Goal: Task Accomplishment & Management: Manage account settings

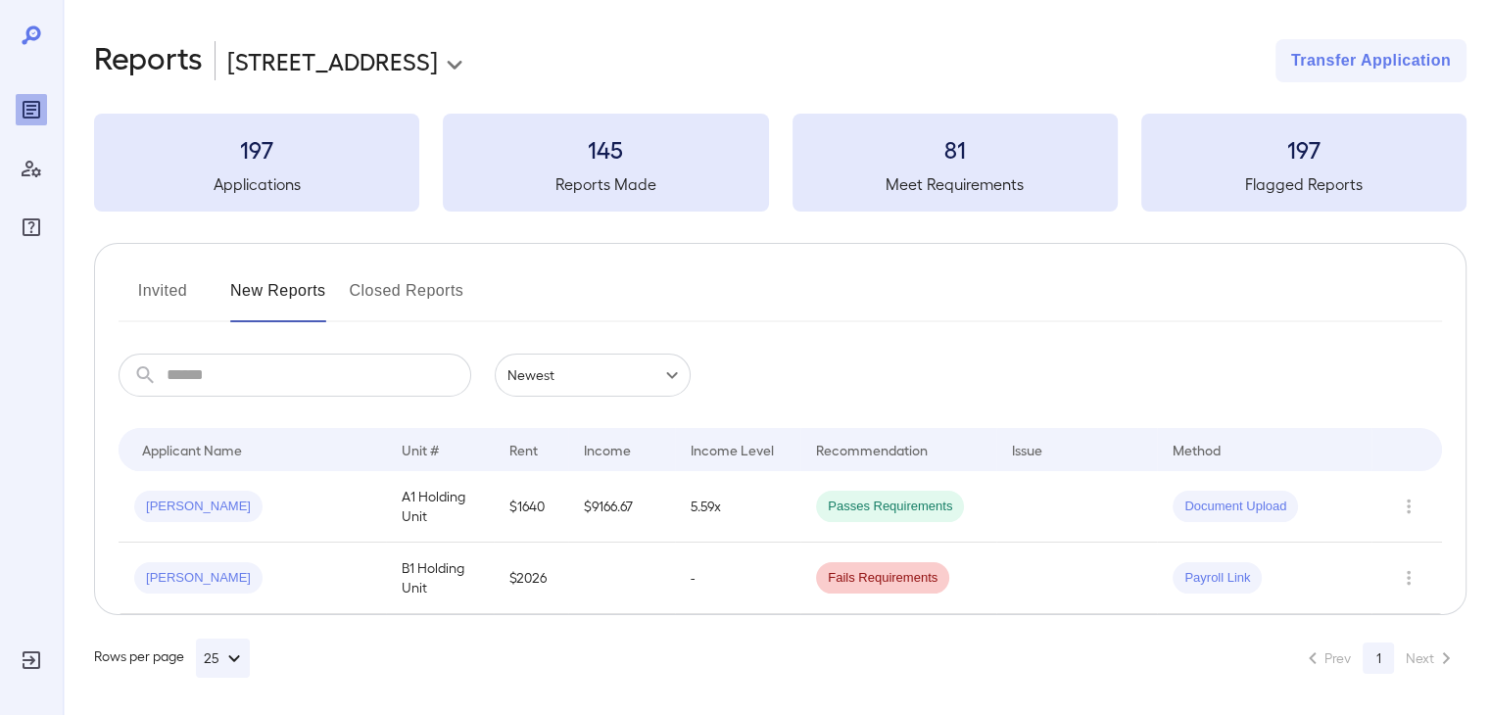
click at [388, 312] on button "Closed Reports" at bounding box center [407, 298] width 115 height 47
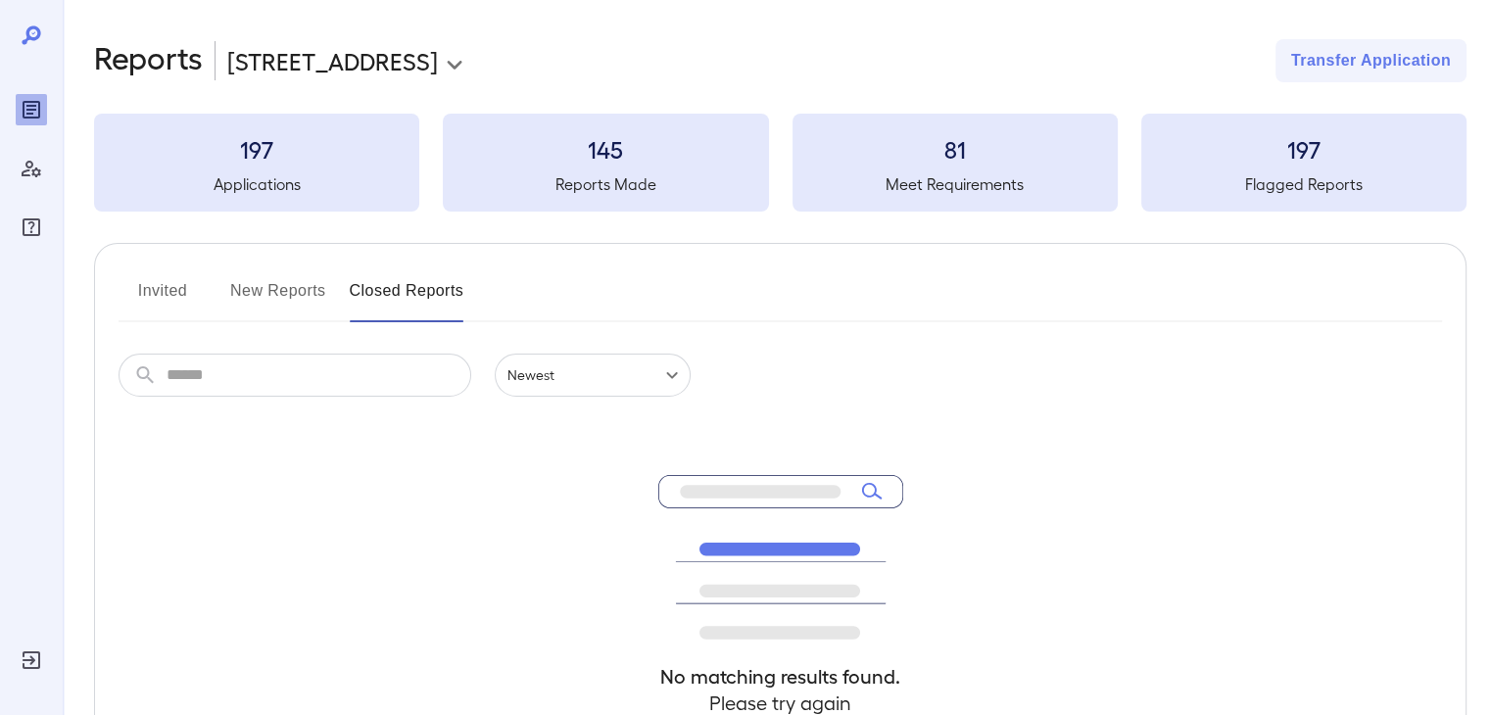
click at [255, 283] on button "New Reports" at bounding box center [278, 298] width 96 height 47
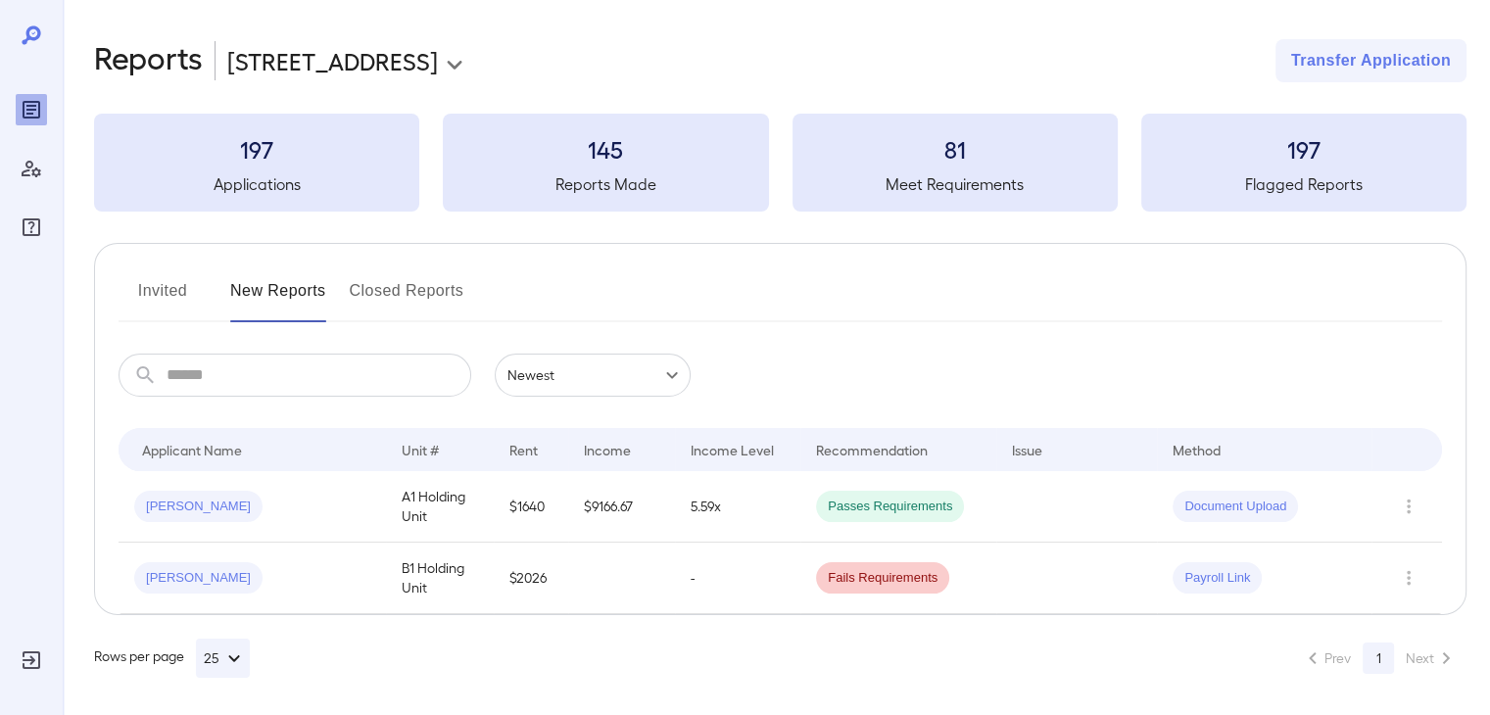
click at [181, 297] on button "Invited" at bounding box center [163, 298] width 88 height 47
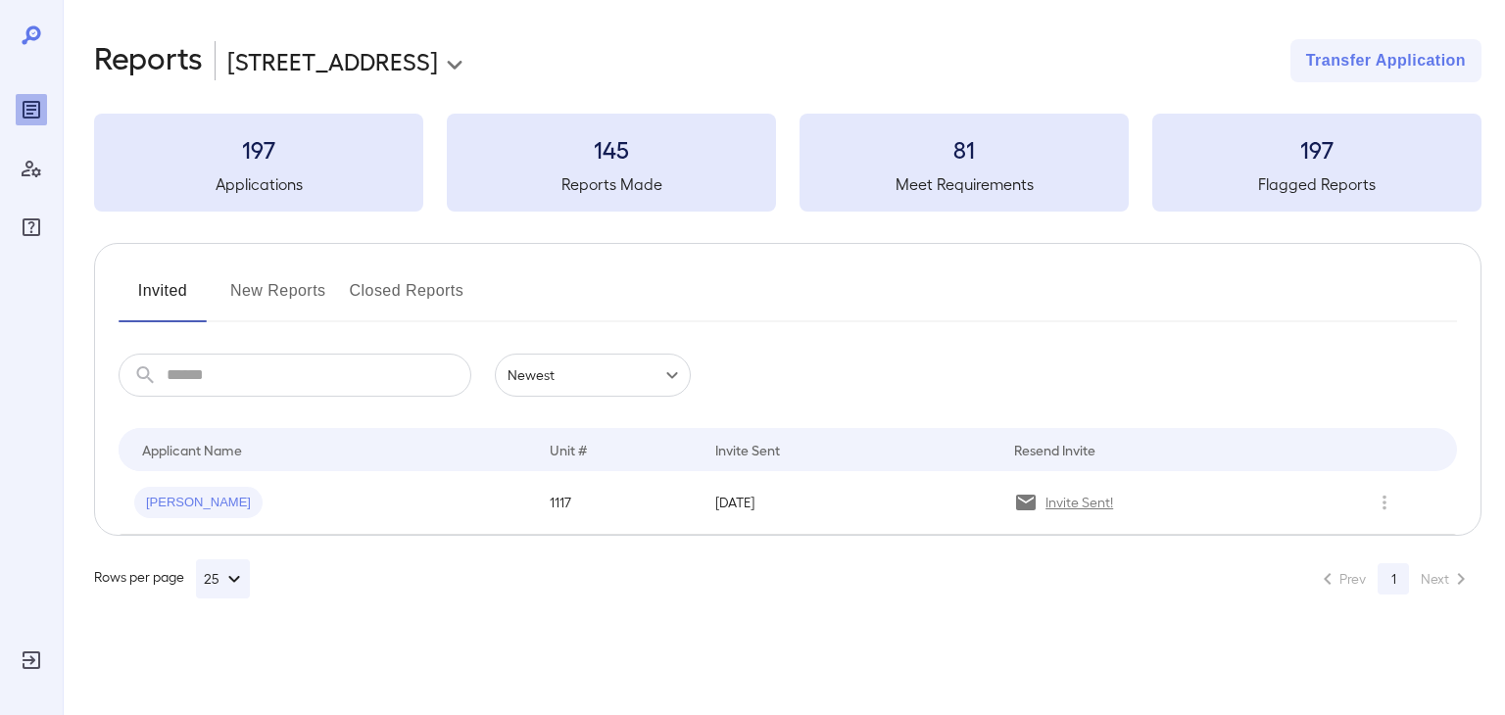
click at [288, 287] on button "New Reports" at bounding box center [278, 298] width 96 height 47
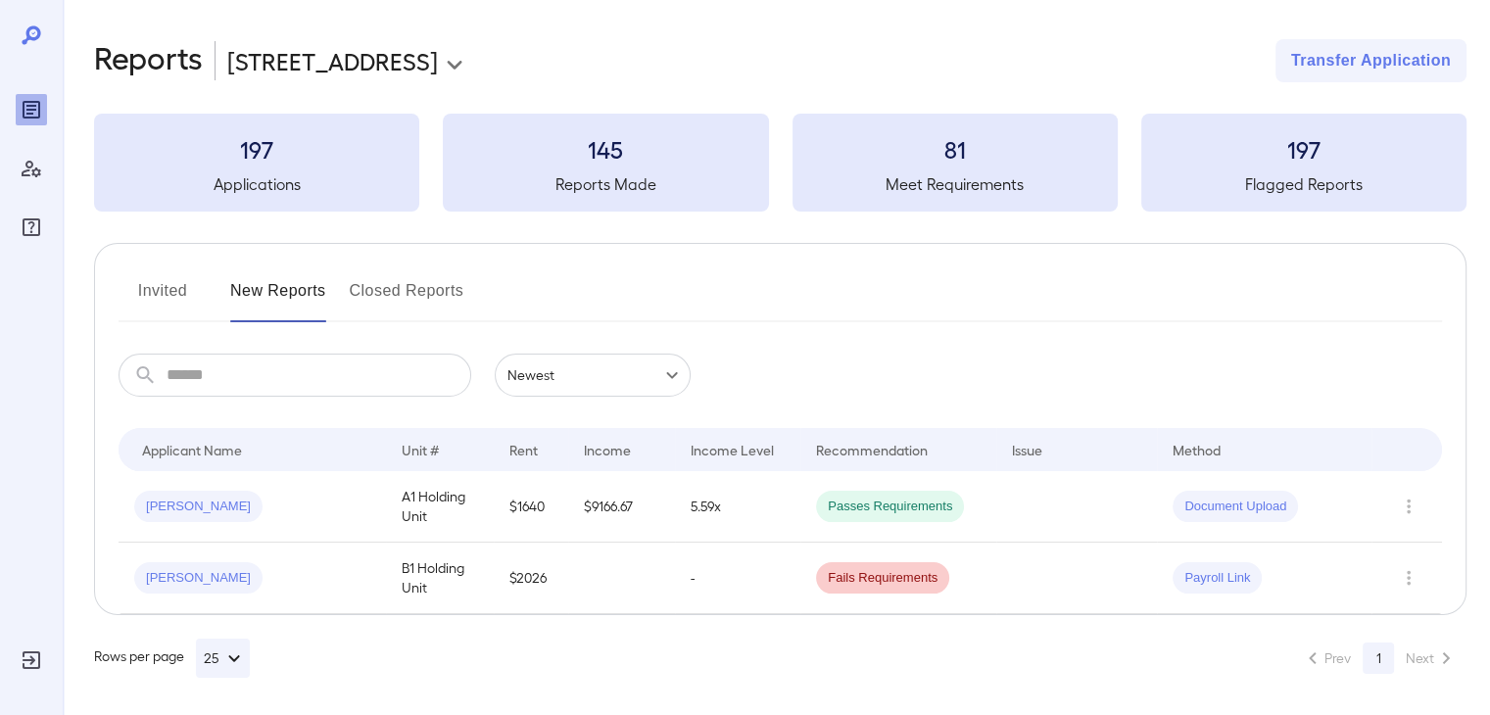
click at [176, 296] on button "Invited" at bounding box center [163, 298] width 88 height 47
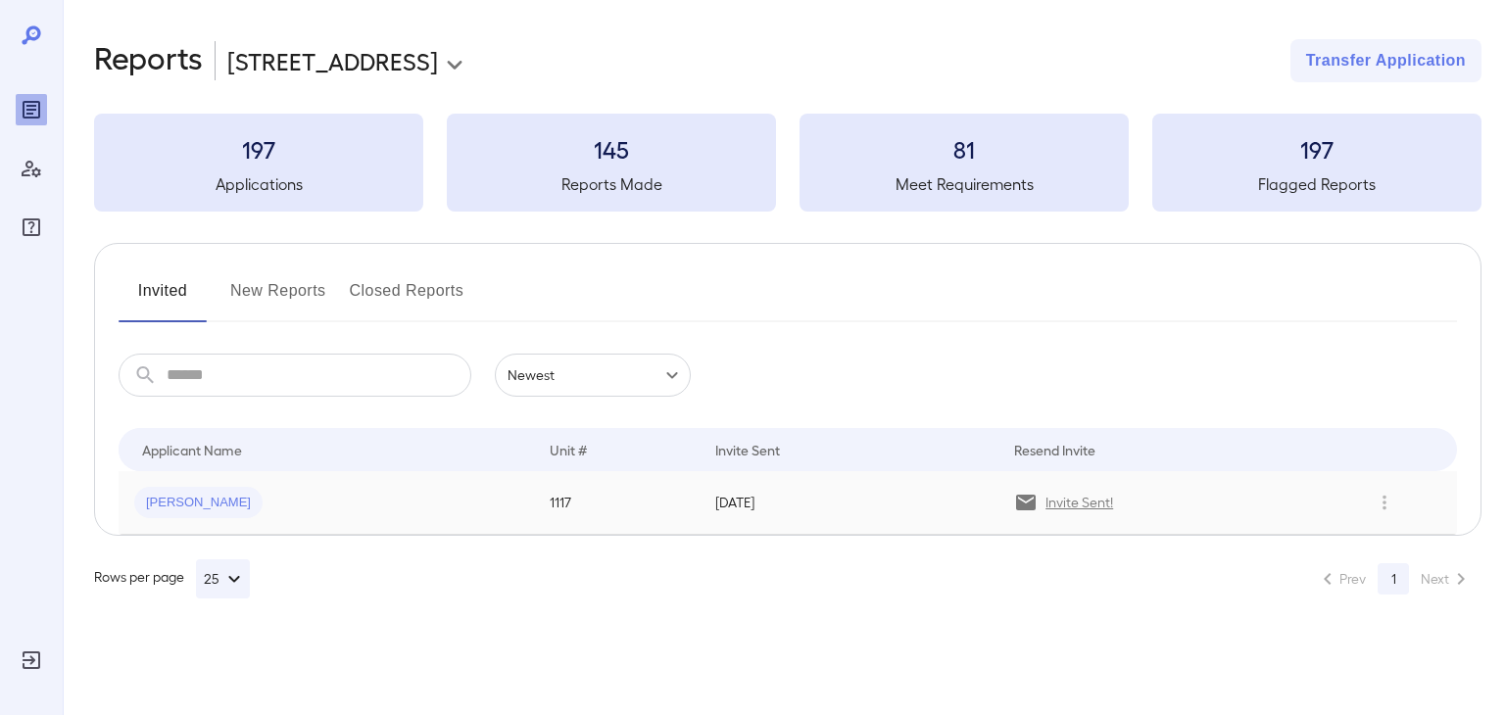
click at [314, 487] on div "[PERSON_NAME]" at bounding box center [326, 502] width 384 height 31
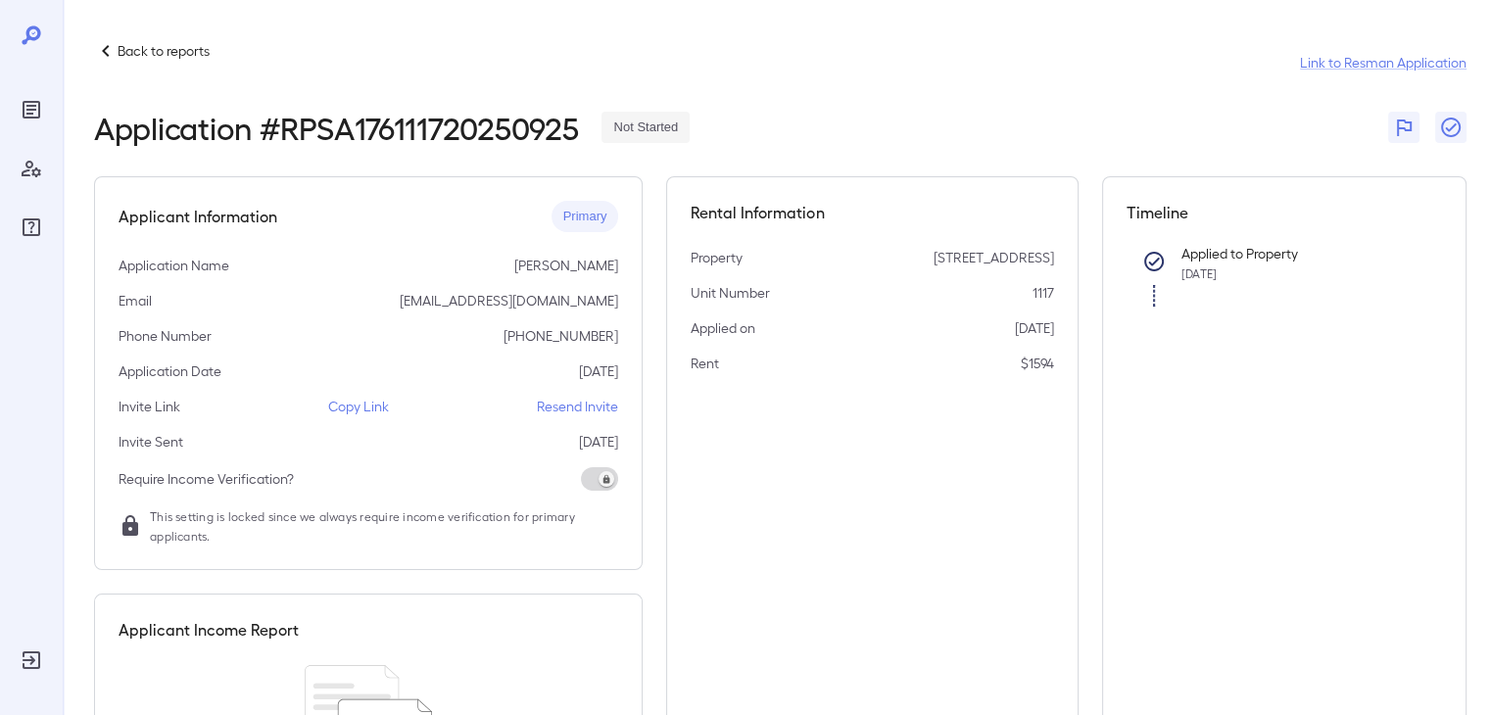
click at [98, 40] on icon at bounding box center [106, 51] width 24 height 24
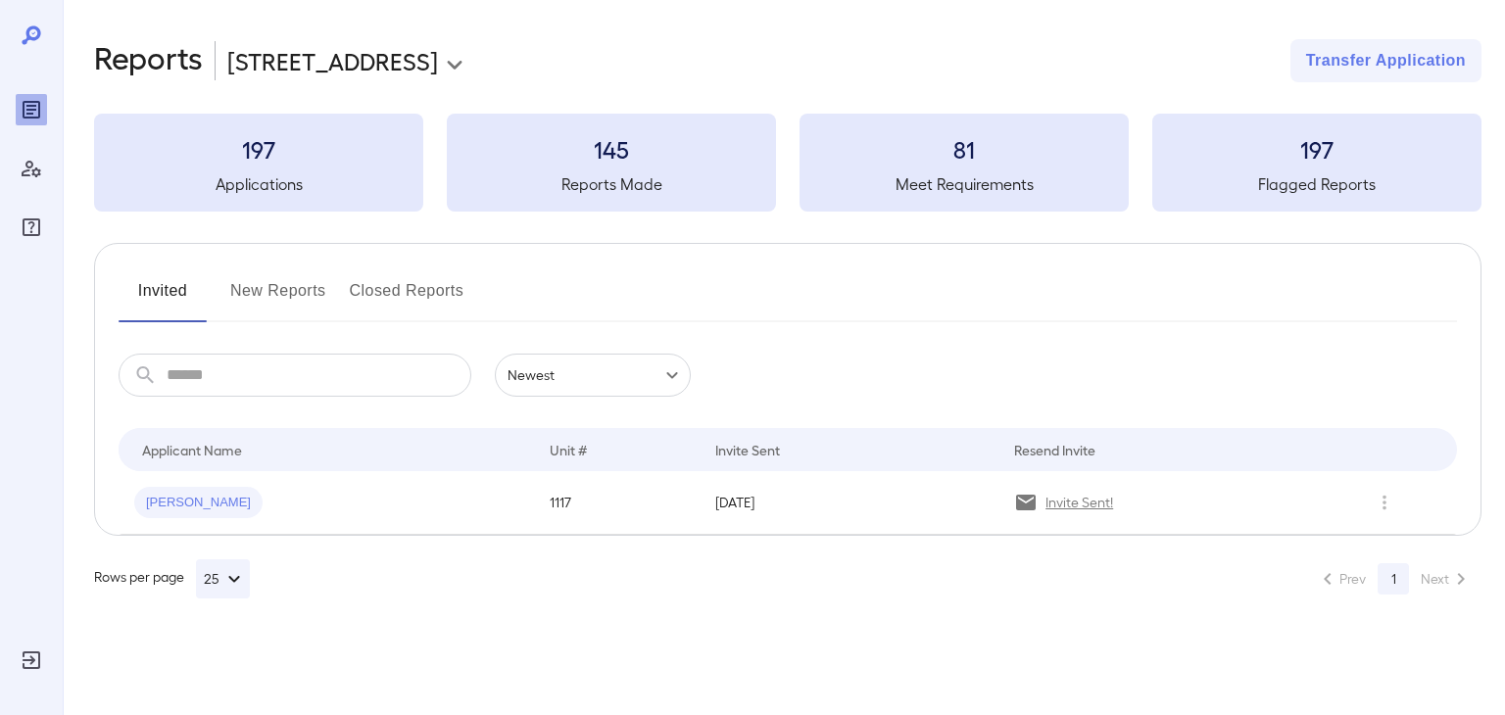
click at [275, 306] on button "New Reports" at bounding box center [278, 298] width 96 height 47
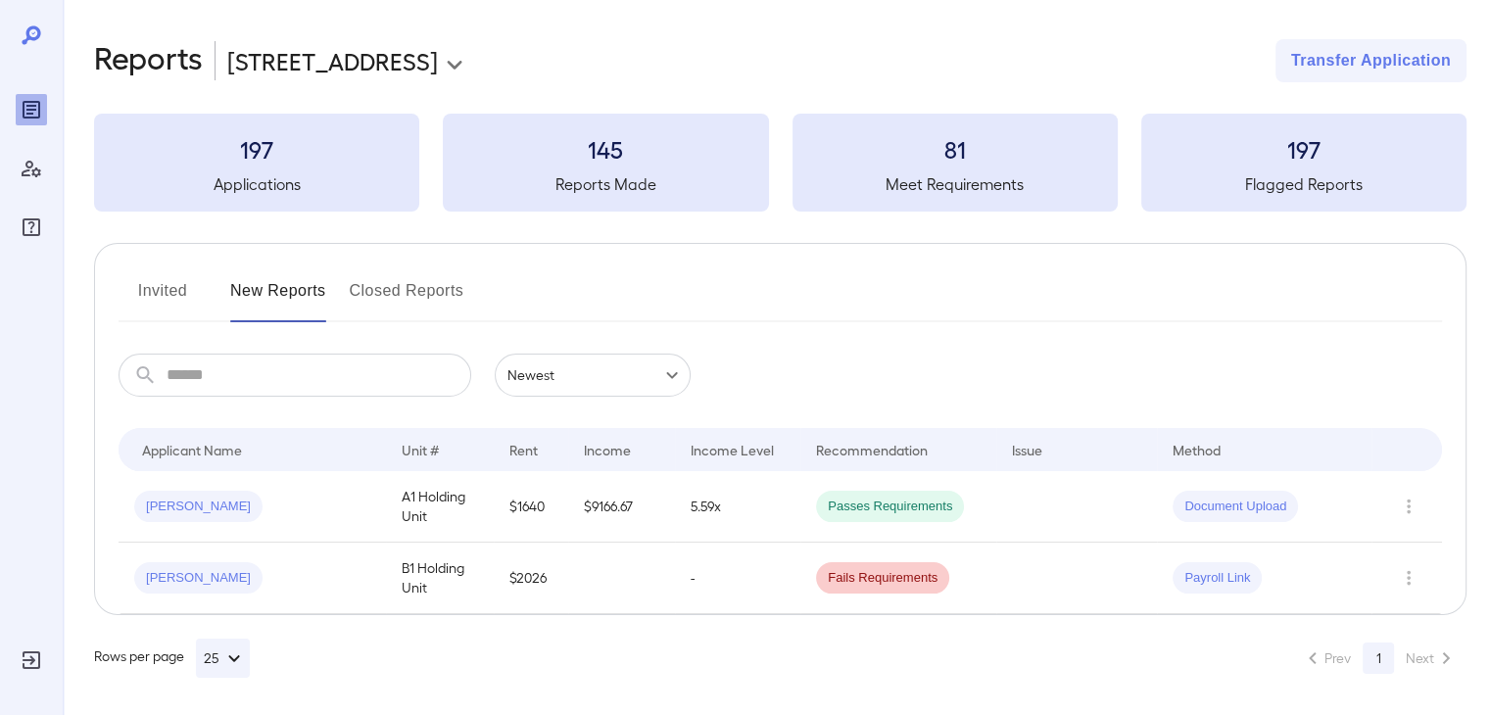
click at [446, 289] on button "Closed Reports" at bounding box center [407, 298] width 115 height 47
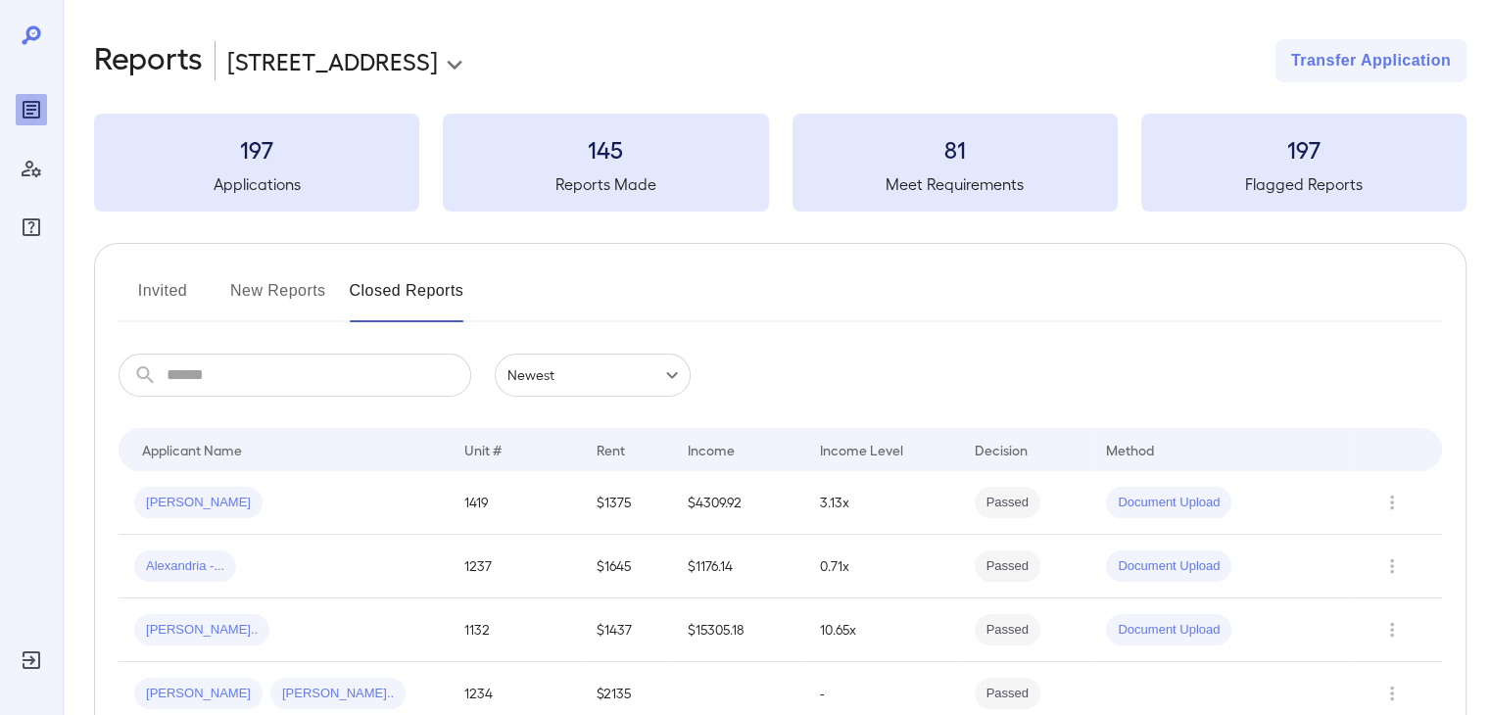
click at [305, 283] on button "New Reports" at bounding box center [278, 298] width 96 height 47
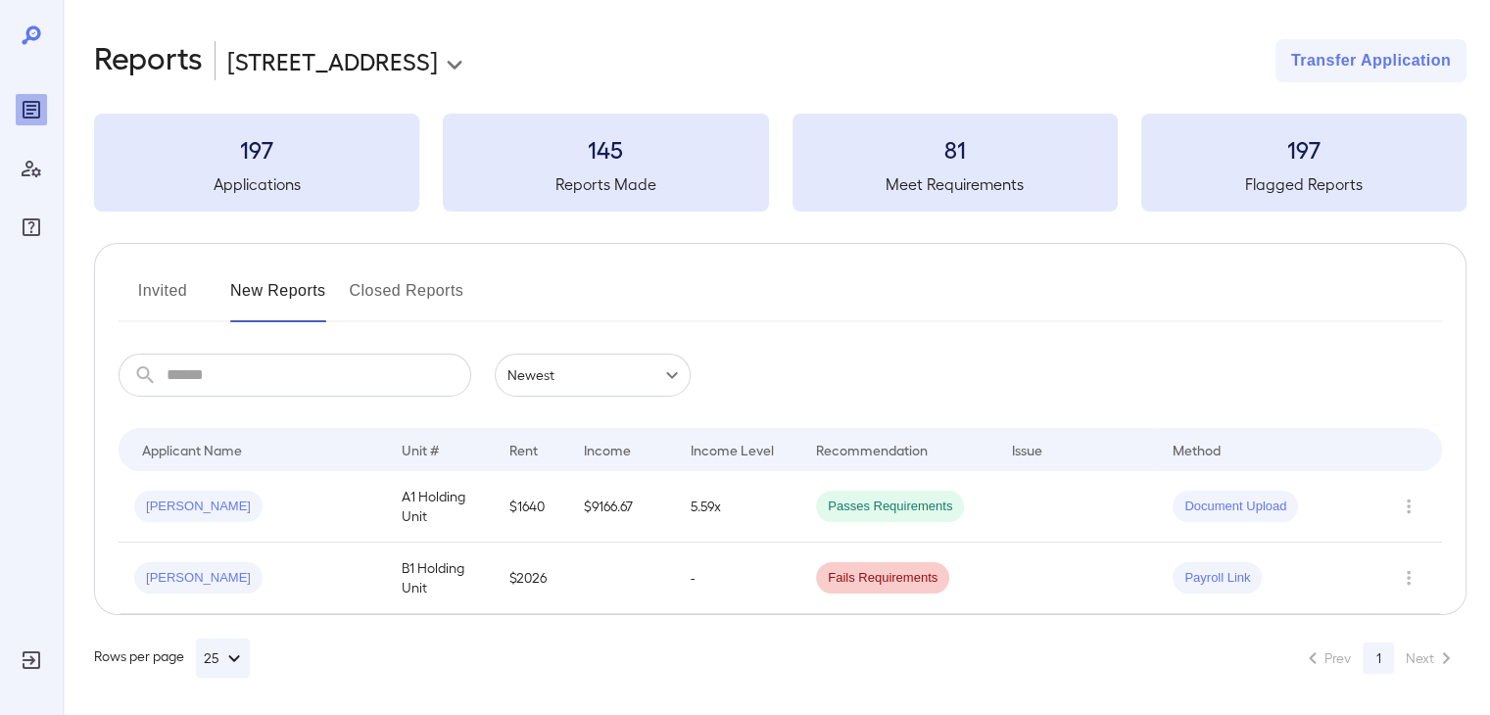
click at [161, 285] on button "Invited" at bounding box center [163, 298] width 88 height 47
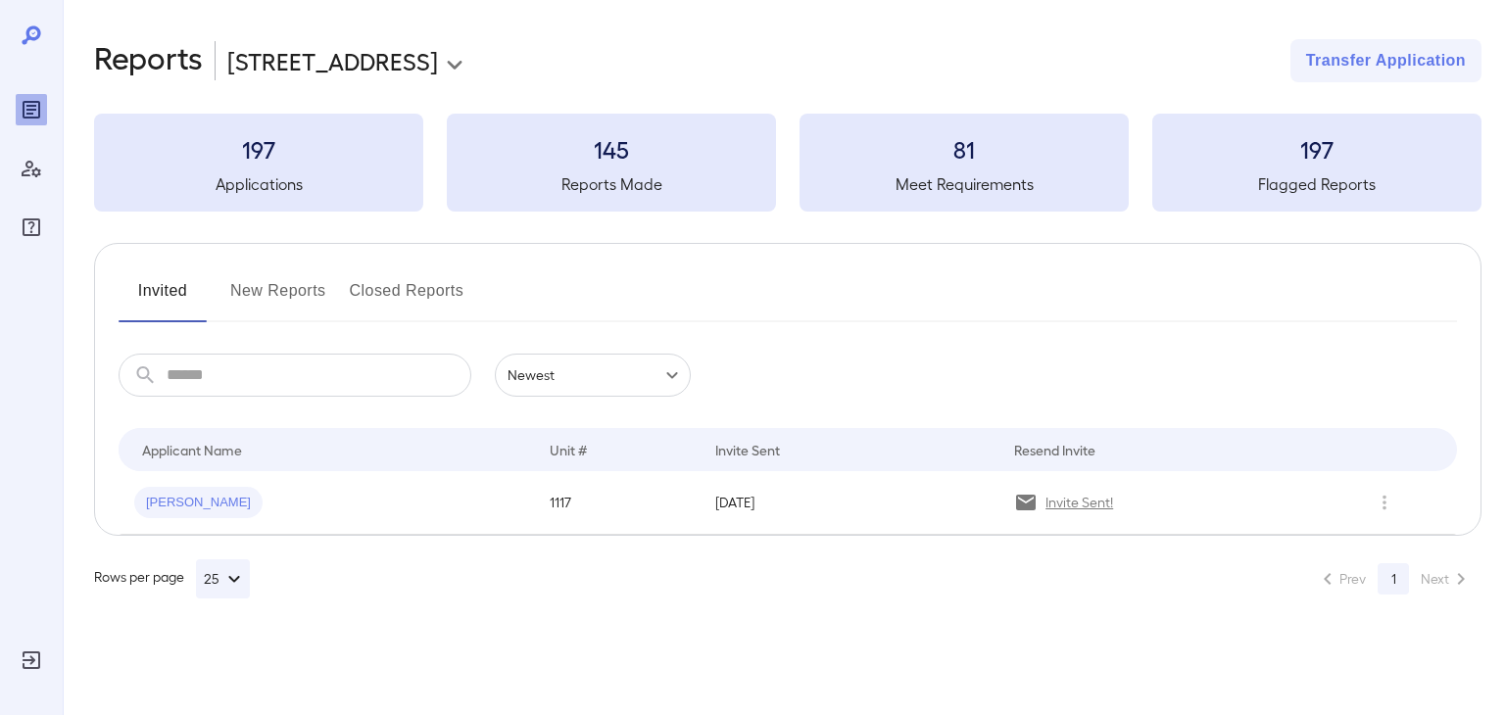
click at [222, 277] on div "Invited New Reports Closed Reports" at bounding box center [788, 298] width 1338 height 47
click at [243, 278] on button "New Reports" at bounding box center [278, 298] width 96 height 47
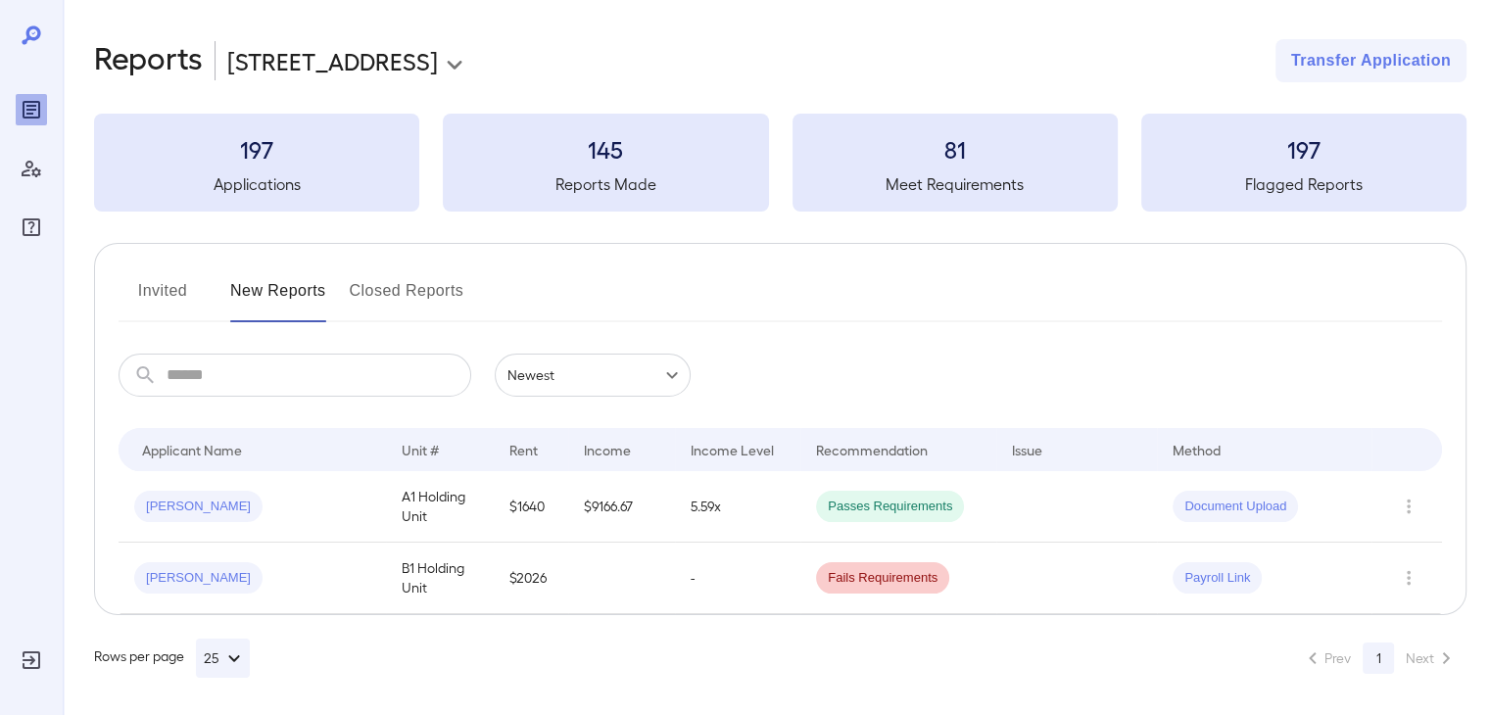
click at [153, 308] on button "Invited" at bounding box center [163, 298] width 88 height 47
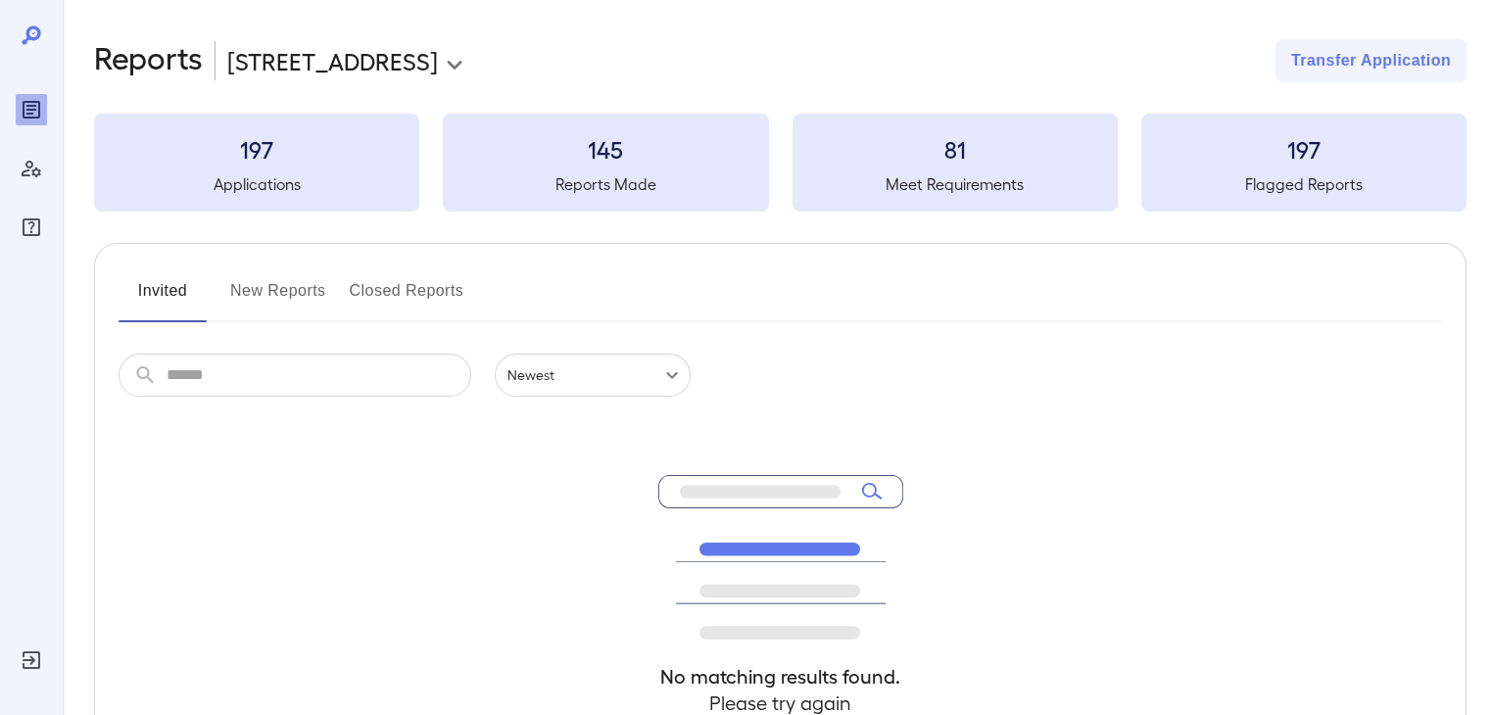
click at [266, 307] on button "New Reports" at bounding box center [278, 298] width 96 height 47
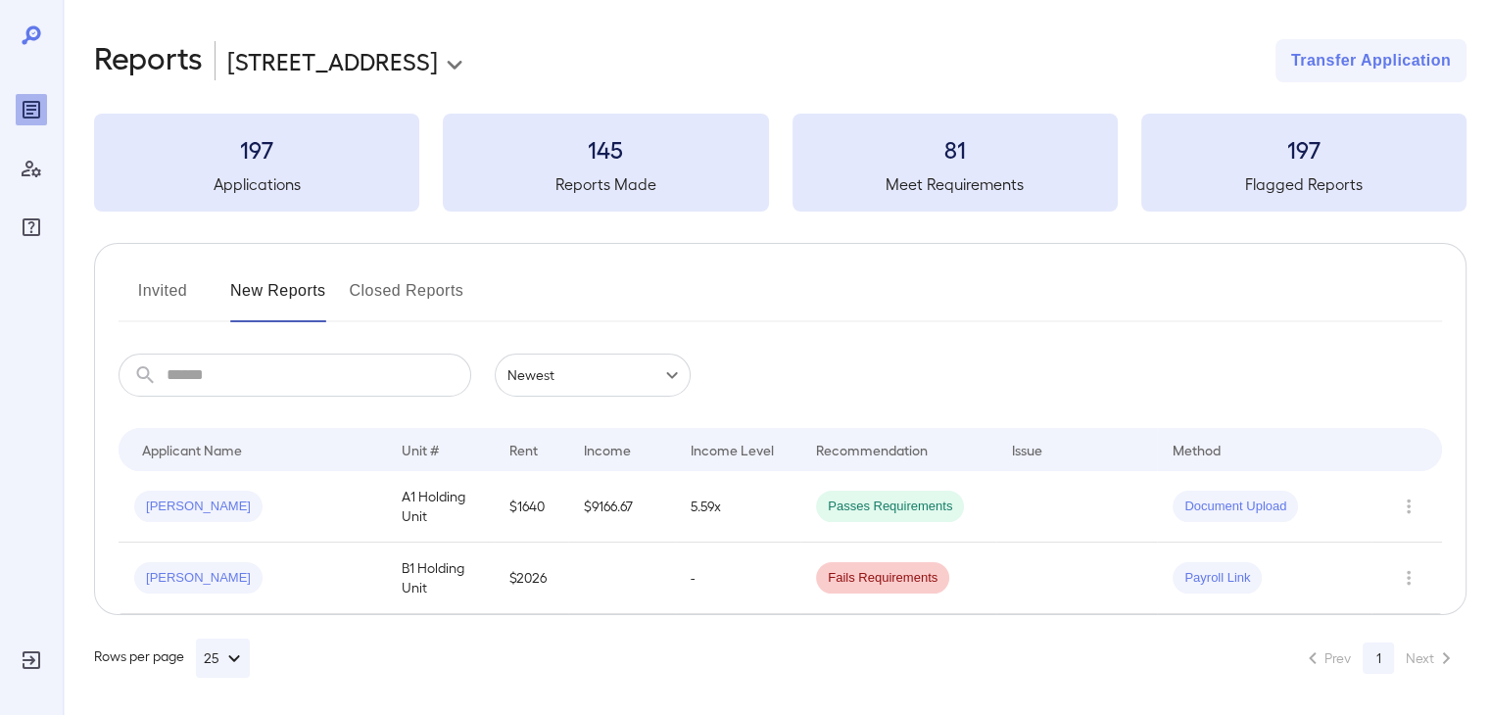
click at [170, 297] on button "Invited" at bounding box center [163, 298] width 88 height 47
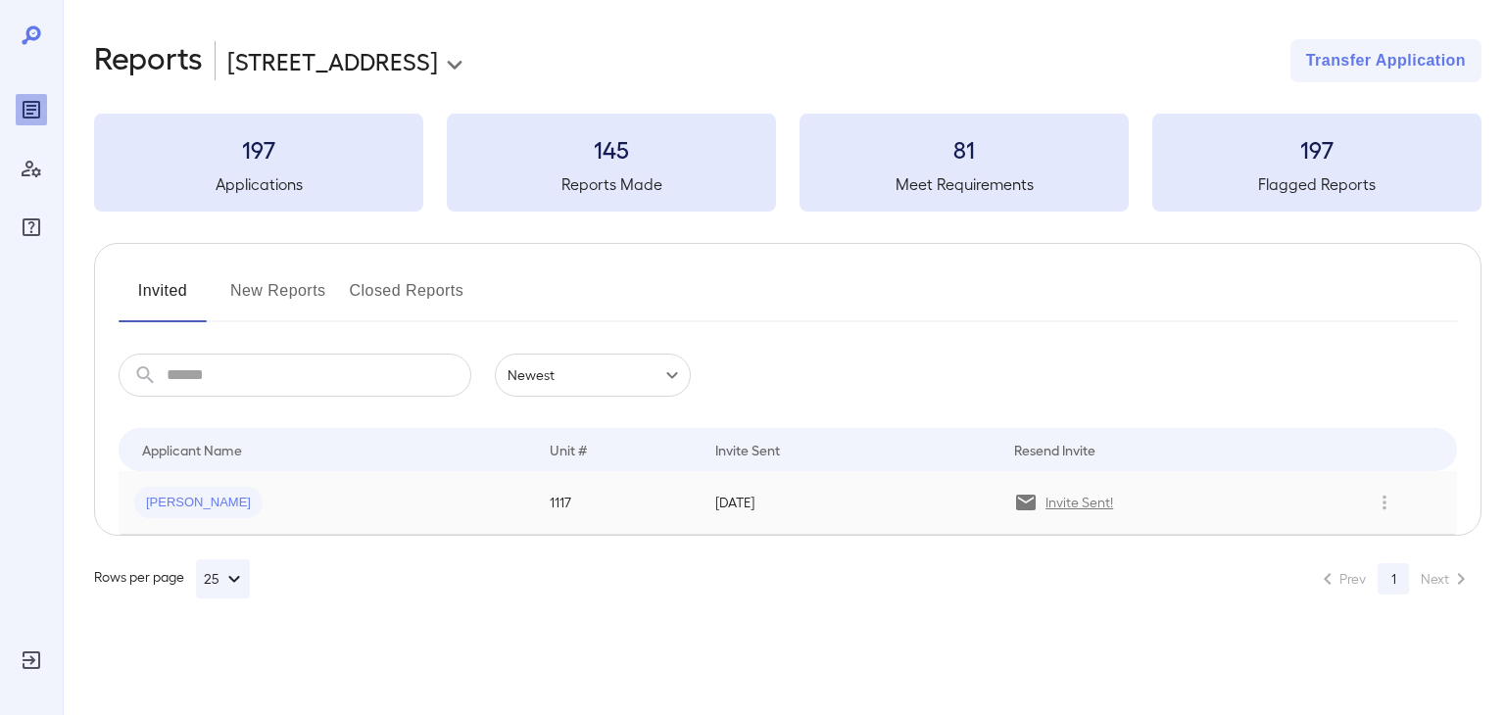
click at [168, 501] on span "[PERSON_NAME]" at bounding box center [198, 503] width 128 height 19
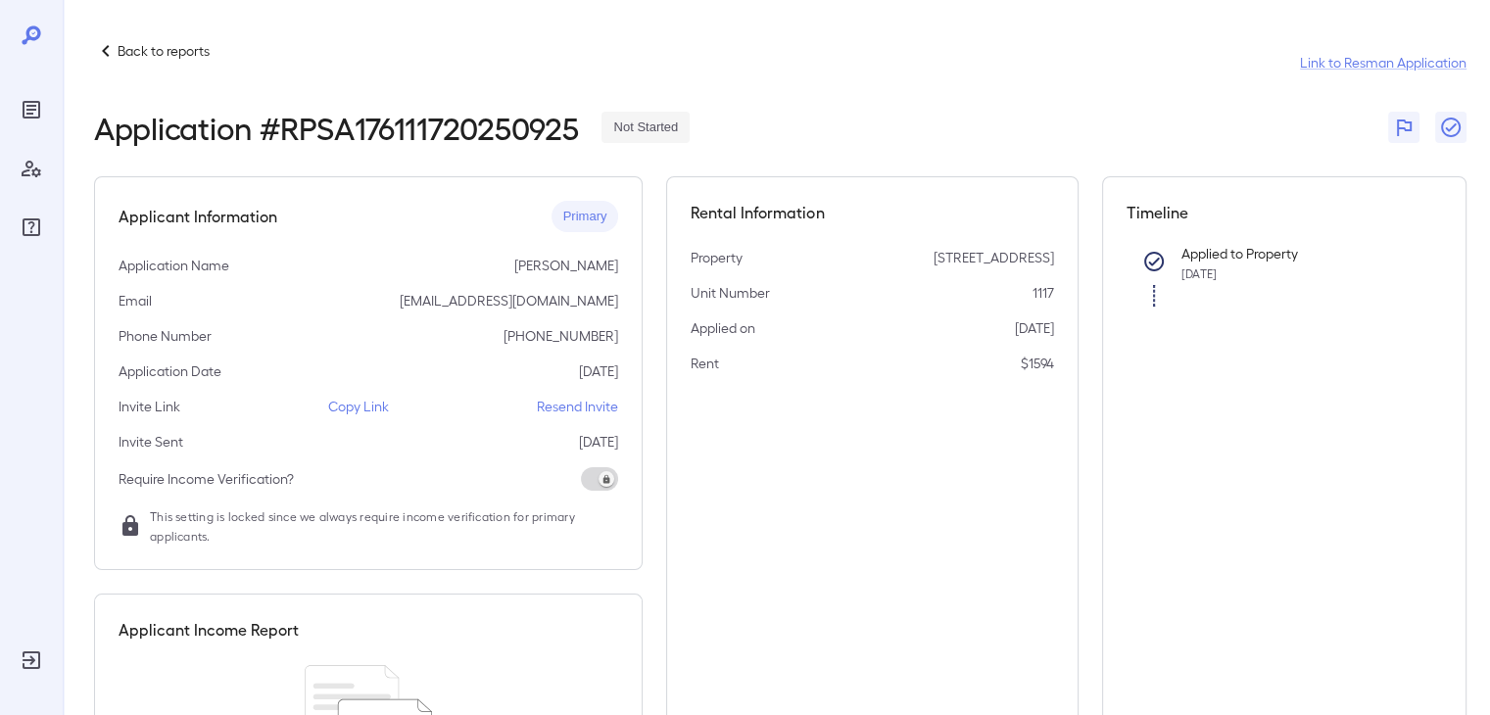
click at [356, 399] on p "Copy Link" at bounding box center [358, 407] width 61 height 20
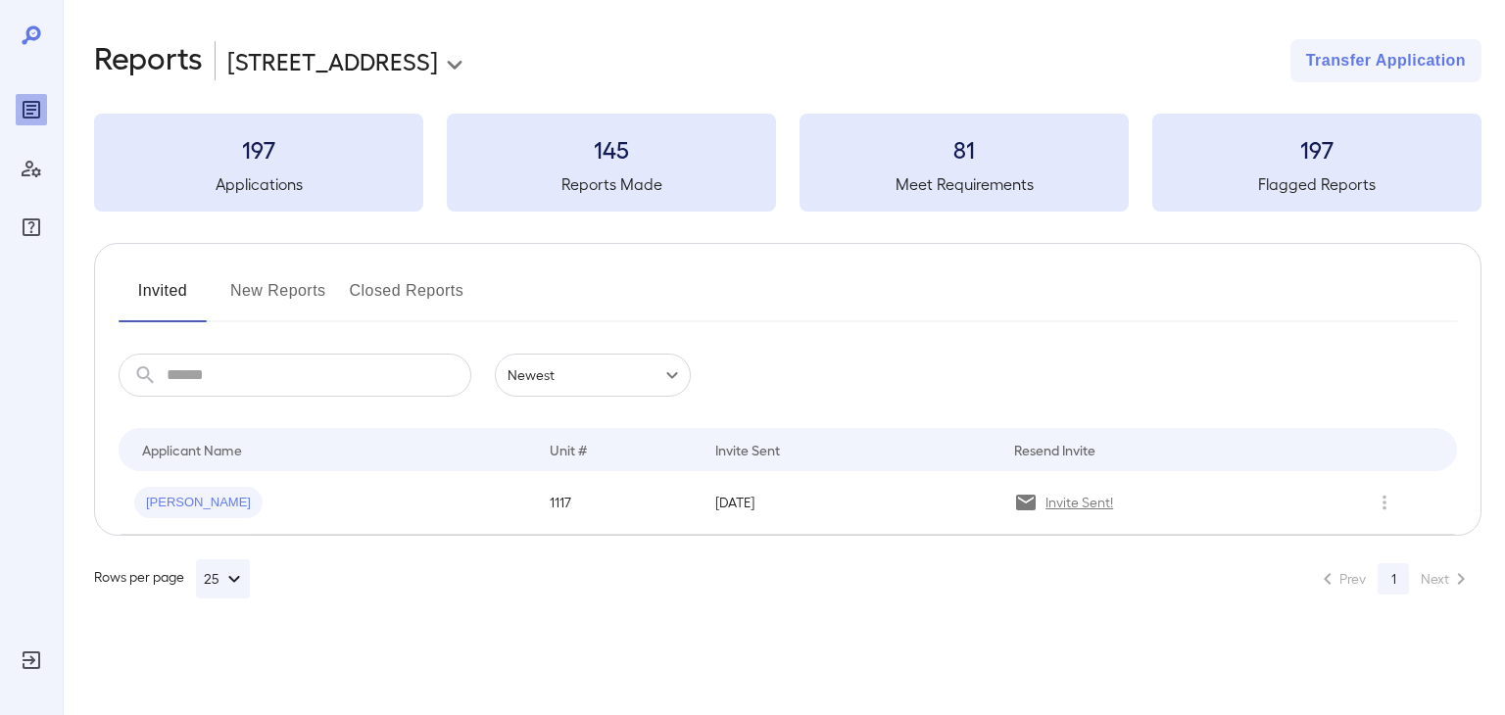
click at [263, 276] on button "New Reports" at bounding box center [278, 298] width 96 height 47
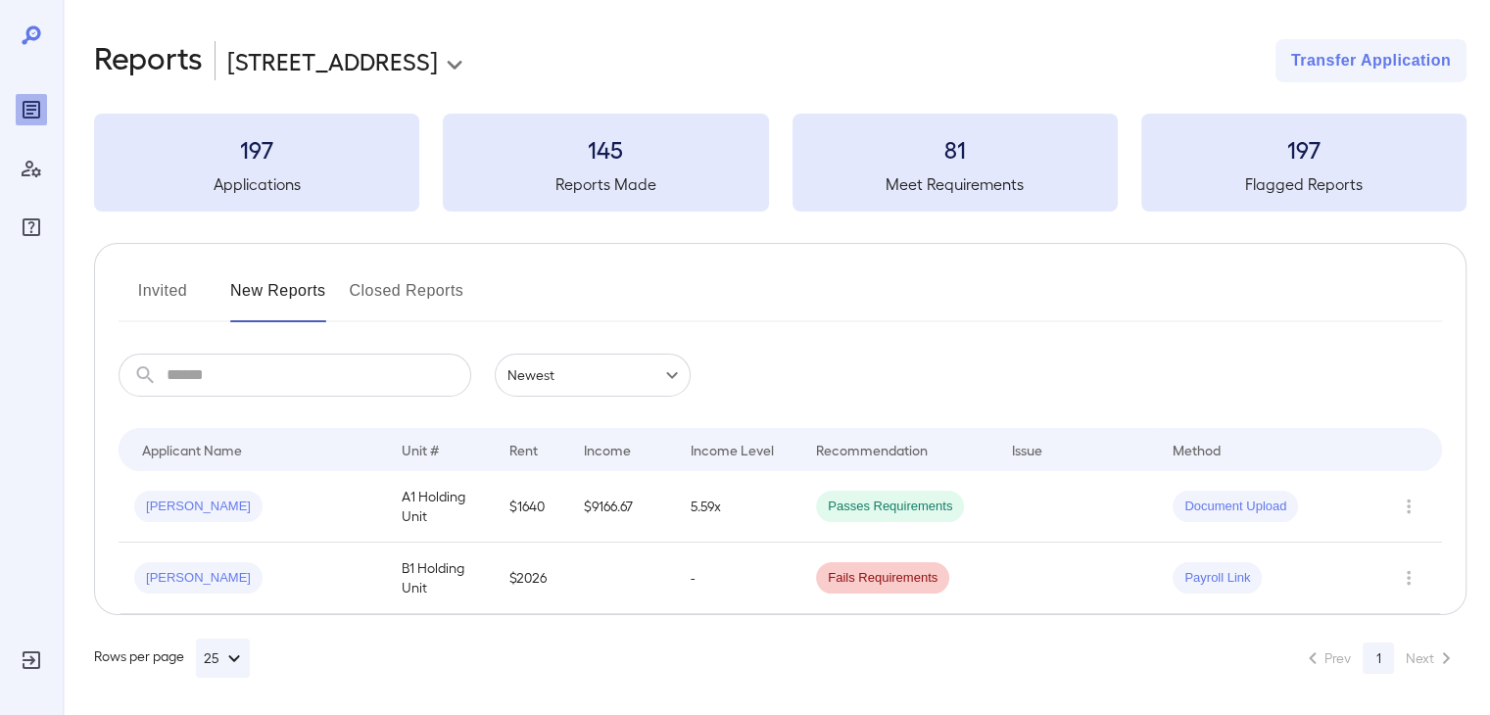
click at [165, 296] on button "Invited" at bounding box center [163, 298] width 88 height 47
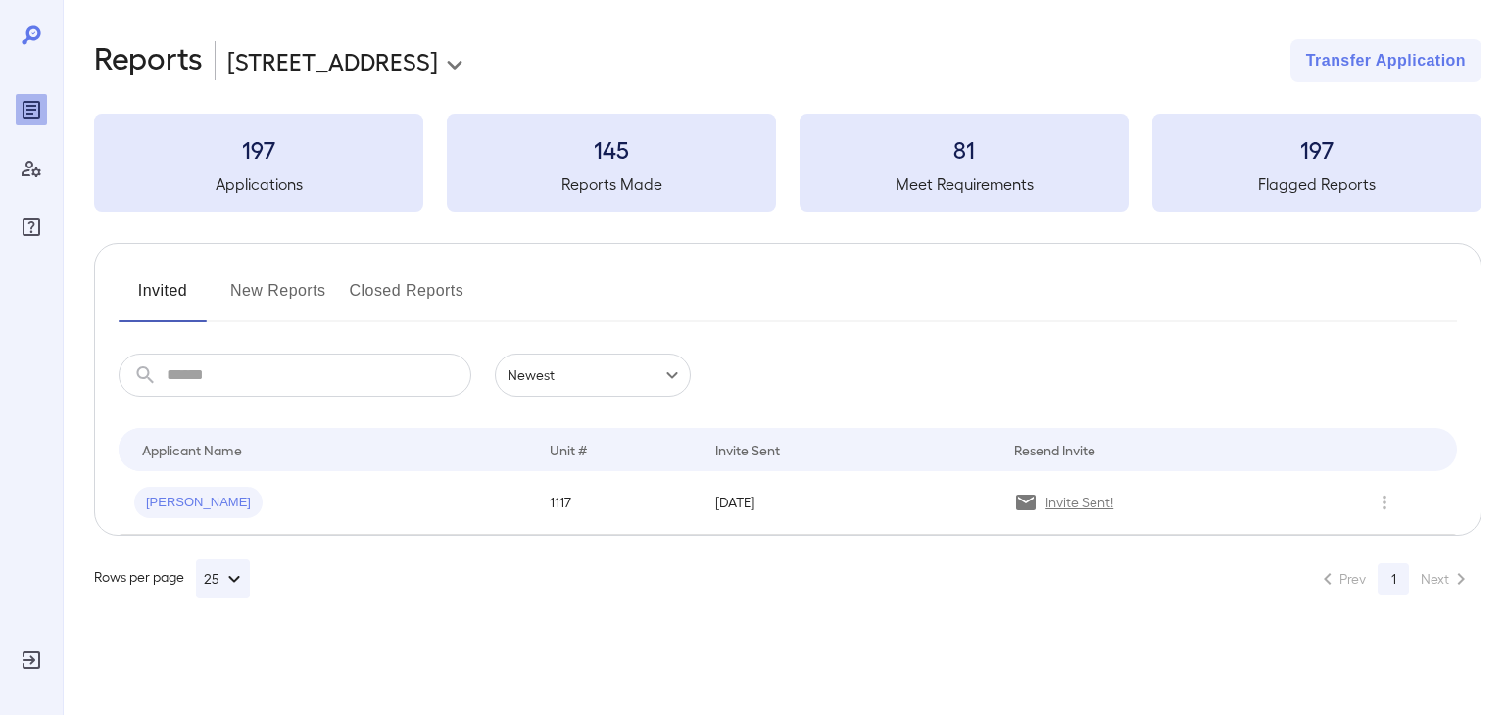
click at [274, 281] on button "New Reports" at bounding box center [278, 298] width 96 height 47
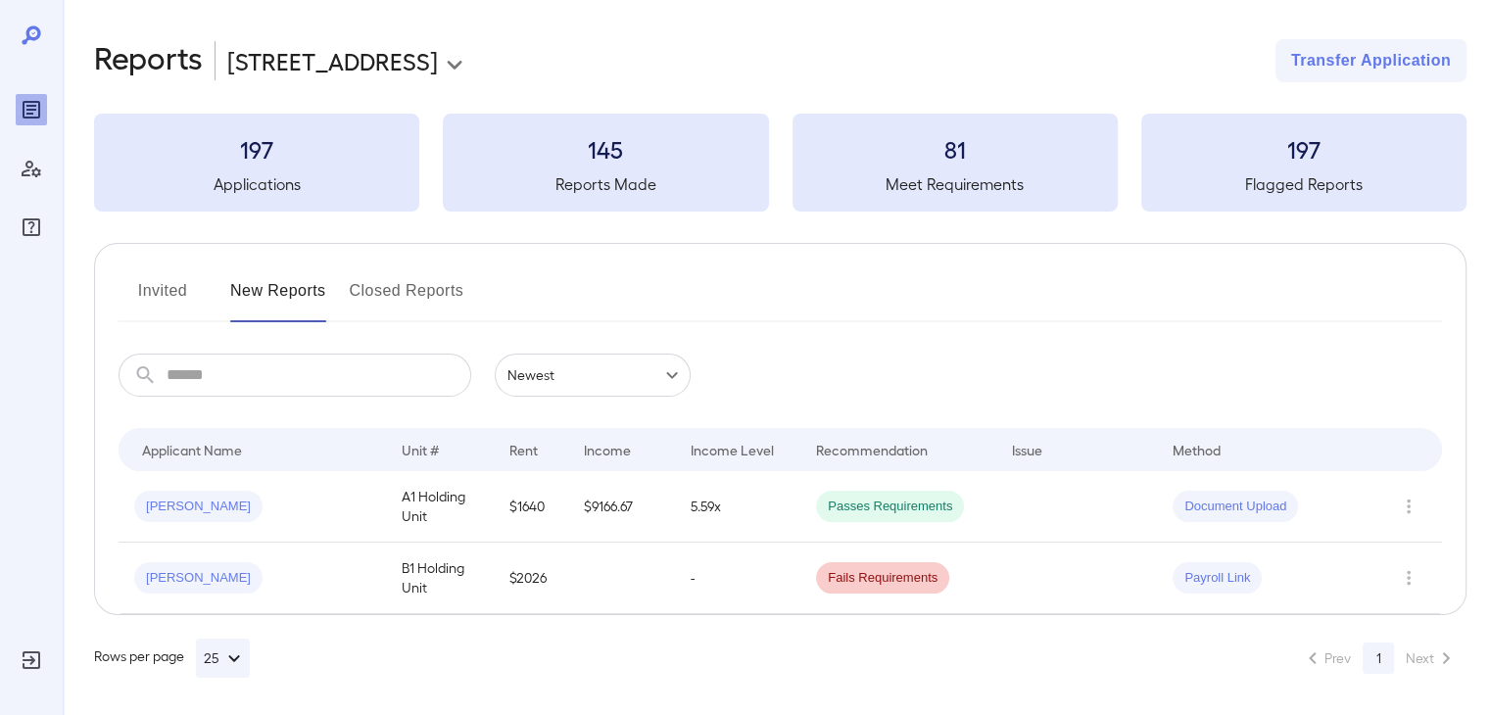
click at [167, 284] on button "Invited" at bounding box center [163, 298] width 88 height 47
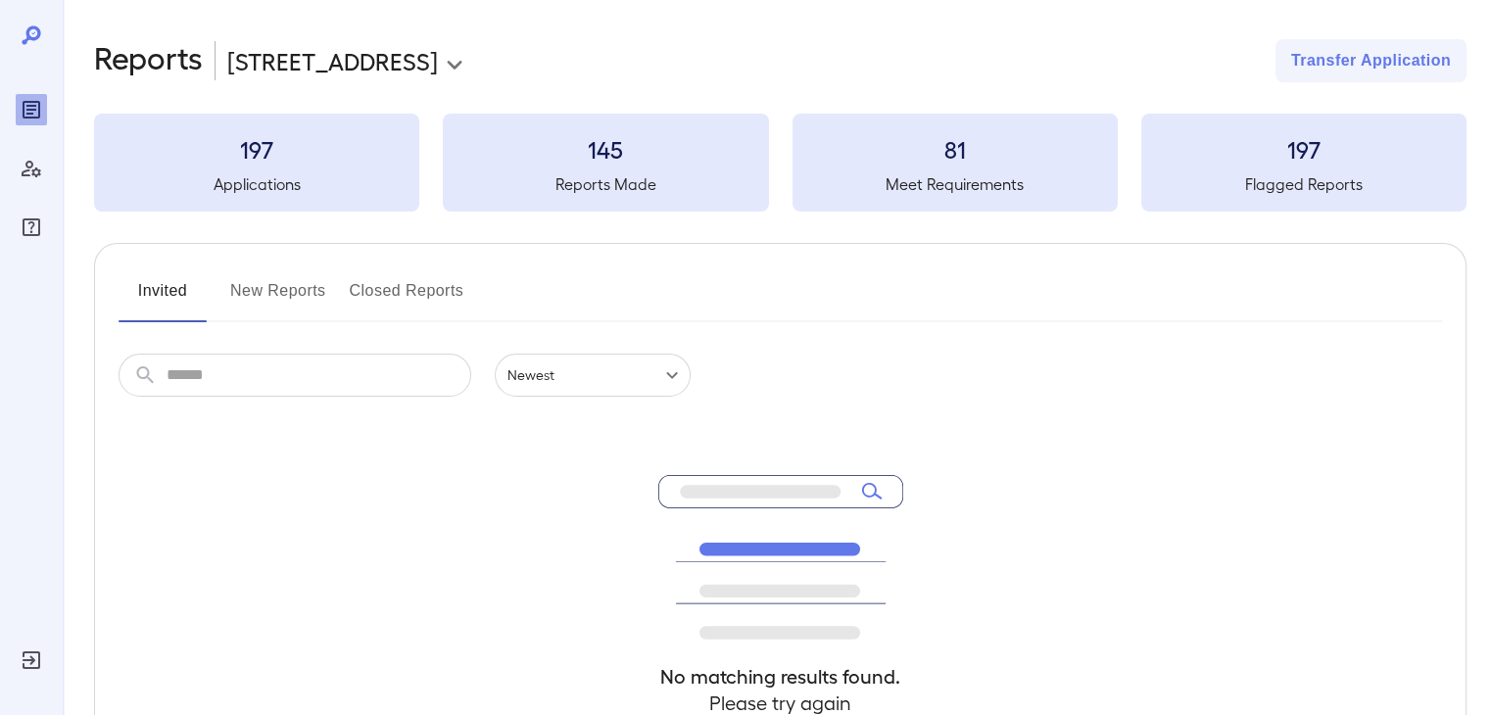
click at [254, 297] on button "New Reports" at bounding box center [278, 298] width 96 height 47
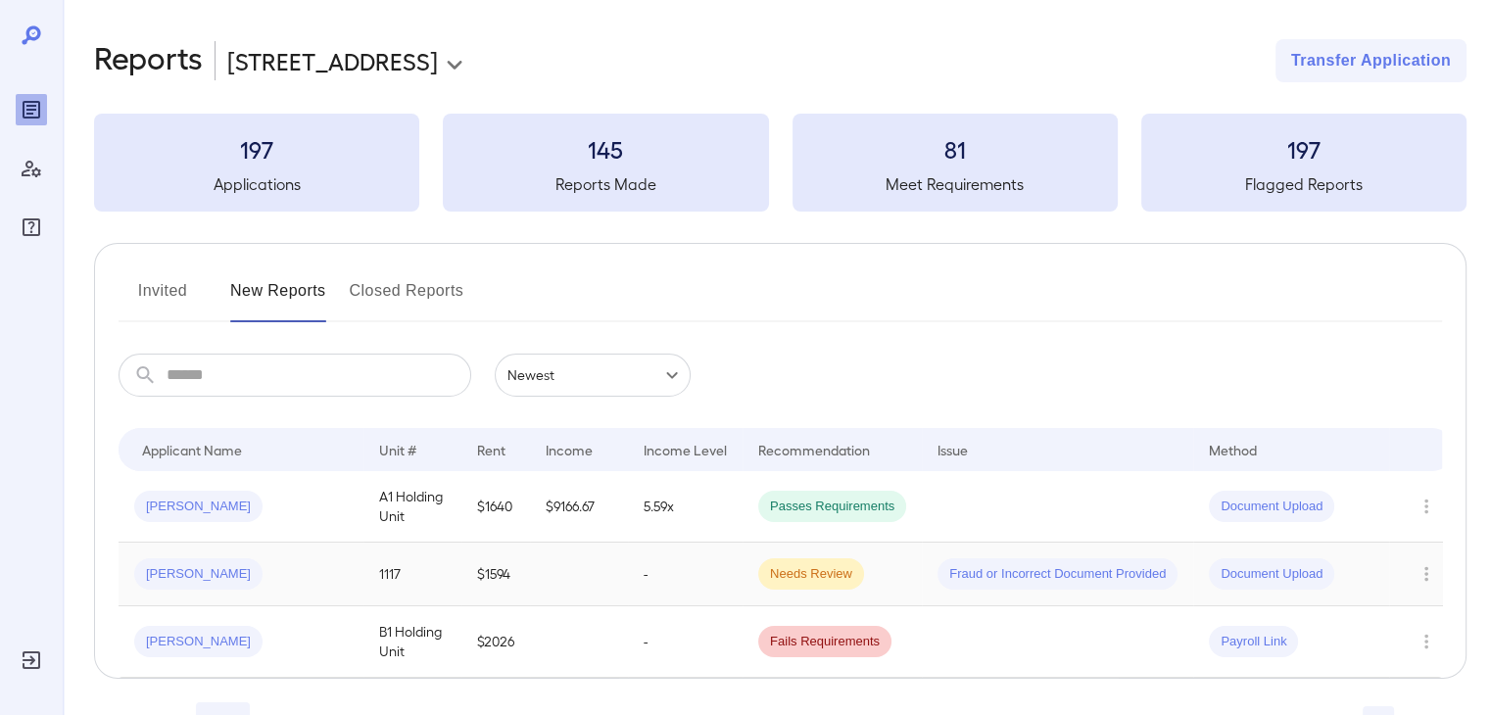
click at [277, 591] on td "[PERSON_NAME]" at bounding box center [241, 575] width 245 height 64
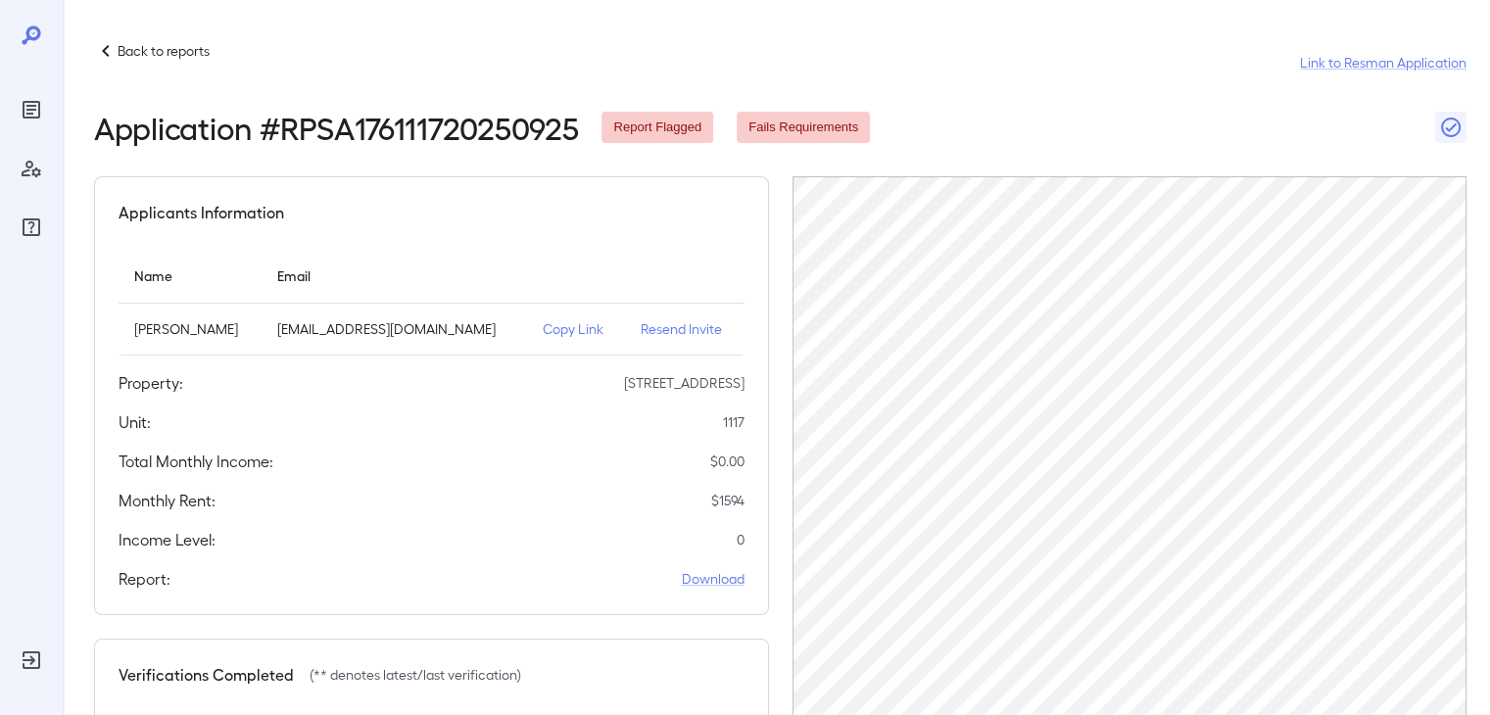
scroll to position [372, 0]
